Goal: Transaction & Acquisition: Purchase product/service

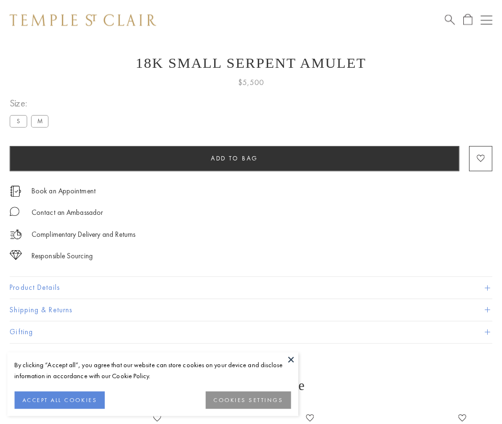
scroll to position [38, 0]
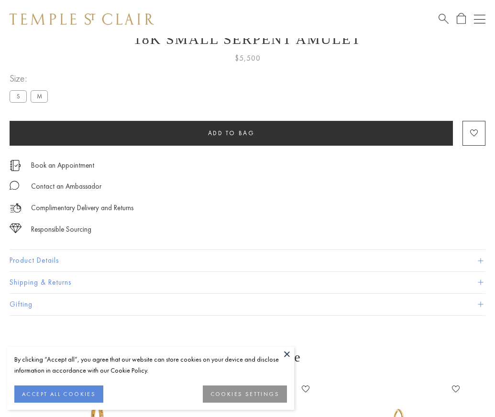
click at [231, 133] on span "Add to bag" at bounding box center [231, 133] width 47 height 8
